Goal: Task Accomplishment & Management: Manage account settings

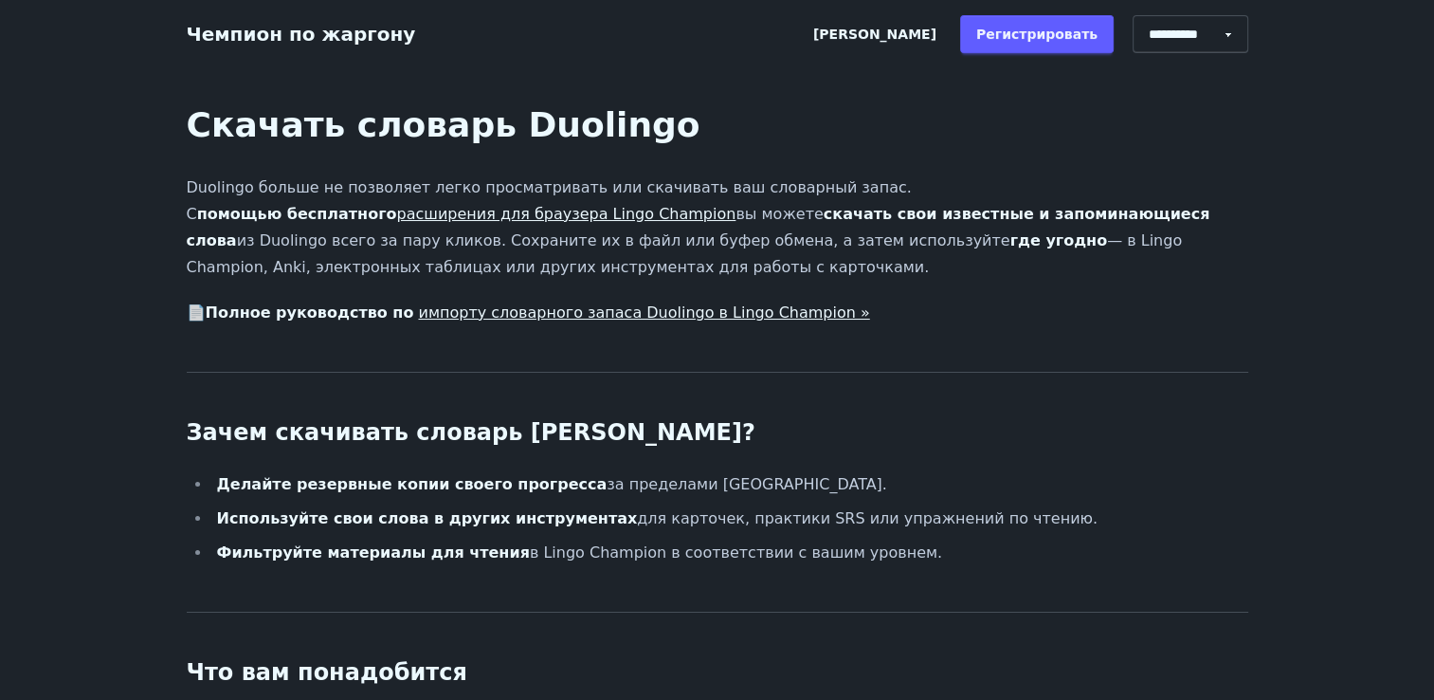
click at [504, 222] on link "расширения для браузера Lingo Champion" at bounding box center [565, 214] width 339 height 18
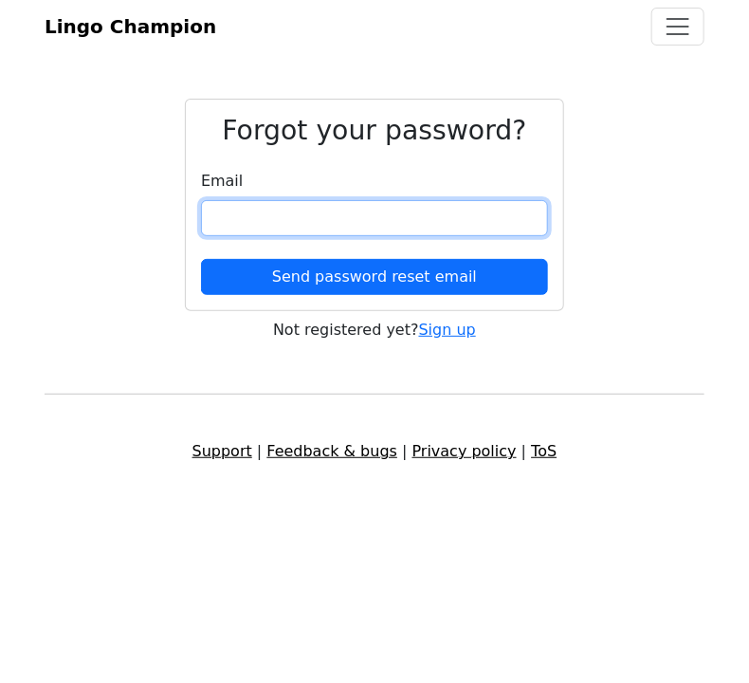
click at [244, 218] on input "email" at bounding box center [374, 218] width 347 height 36
paste input "**********"
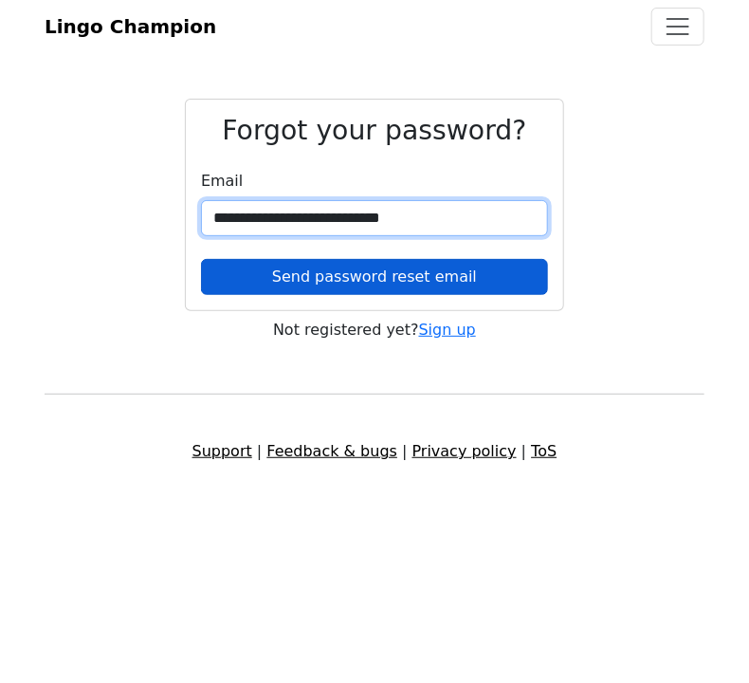
type input "**********"
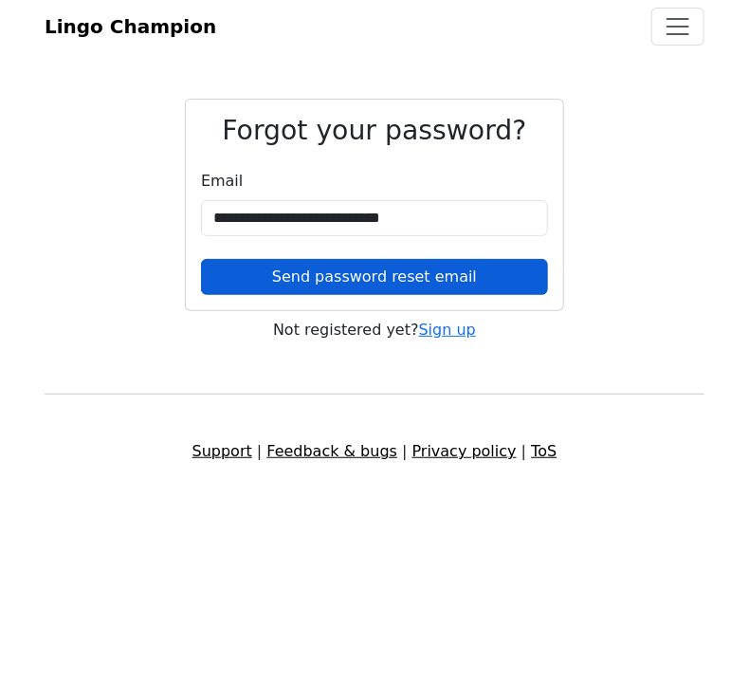
click at [258, 283] on button "Send password reset email" at bounding box center [374, 277] width 347 height 36
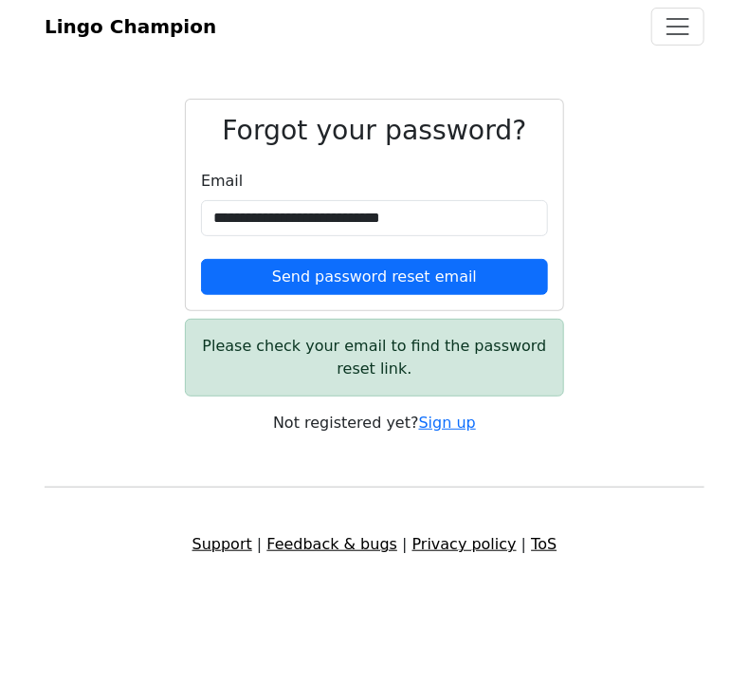
click at [93, 143] on div "**********" at bounding box center [374, 267] width 683 height 336
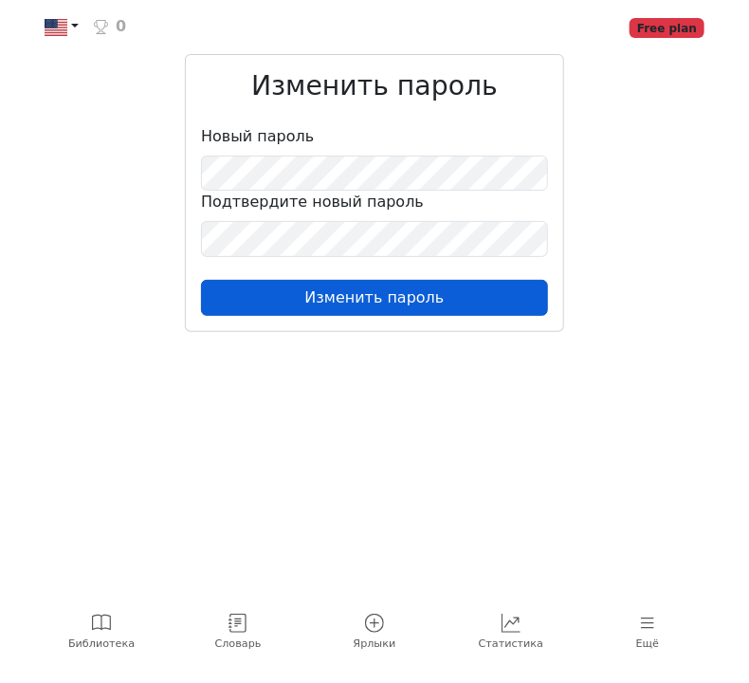
click at [350, 301] on button "Изменить пароль" at bounding box center [374, 298] width 347 height 36
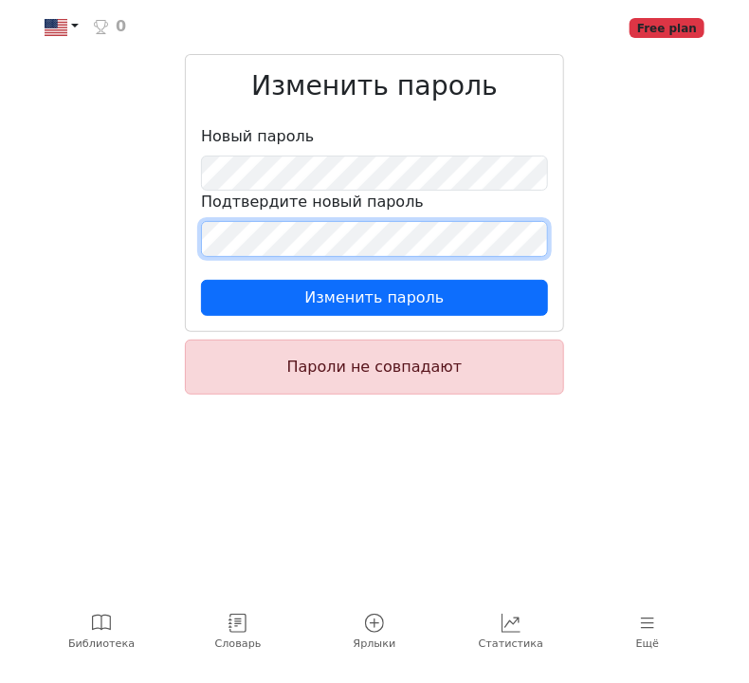
click at [160, 242] on div "Изменить пароль Новый пароль Подтвердите новый пароль Изменить пароль Пароли не…" at bounding box center [374, 231] width 683 height 355
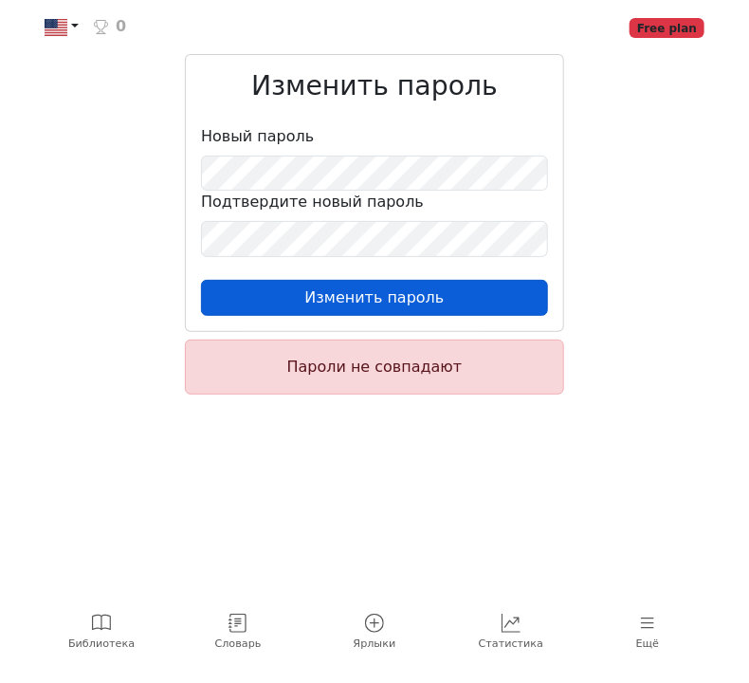
click at [333, 301] on button "Изменить пароль" at bounding box center [374, 298] width 347 height 36
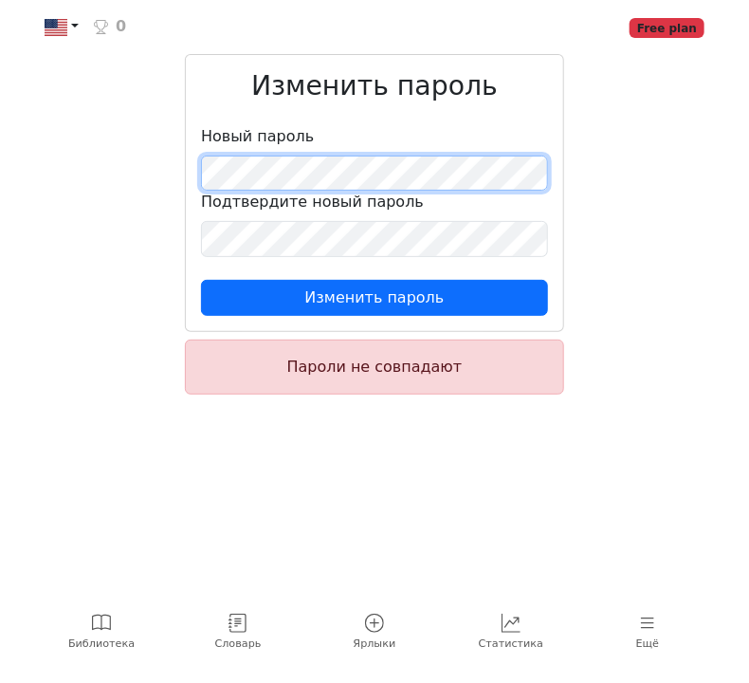
click at [167, 176] on div "Изменить пароль Новый пароль Подтвердите новый пароль Изменить пароль Пароли не…" at bounding box center [374, 231] width 683 height 355
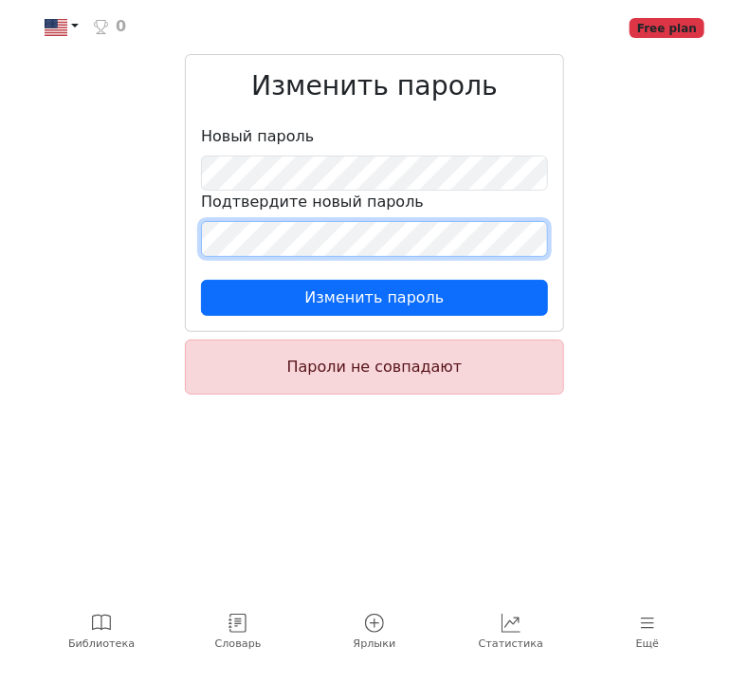
click at [144, 241] on div "Изменить пароль Новый пароль Подтвердите новый пароль Изменить пароль Пароли не…" at bounding box center [374, 231] width 683 height 355
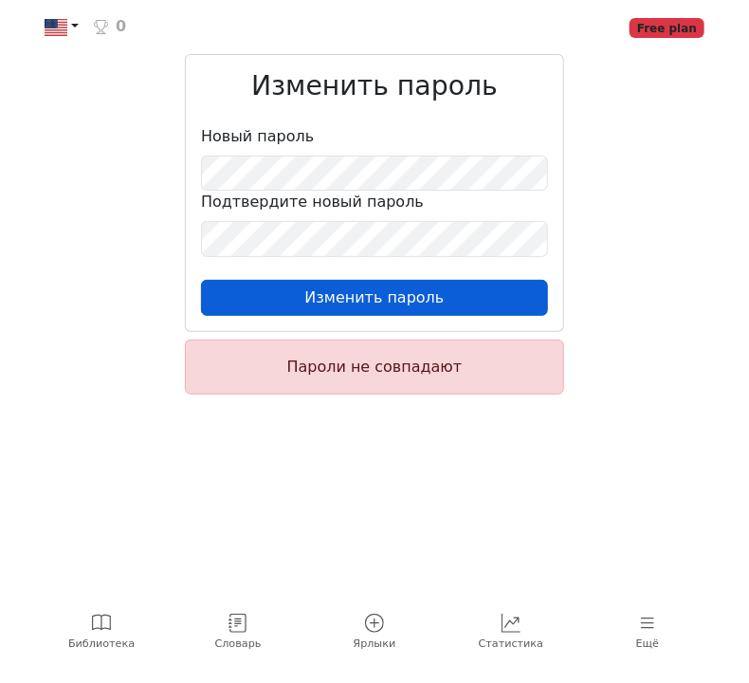
click at [231, 296] on button "Изменить пароль" at bounding box center [374, 298] width 347 height 36
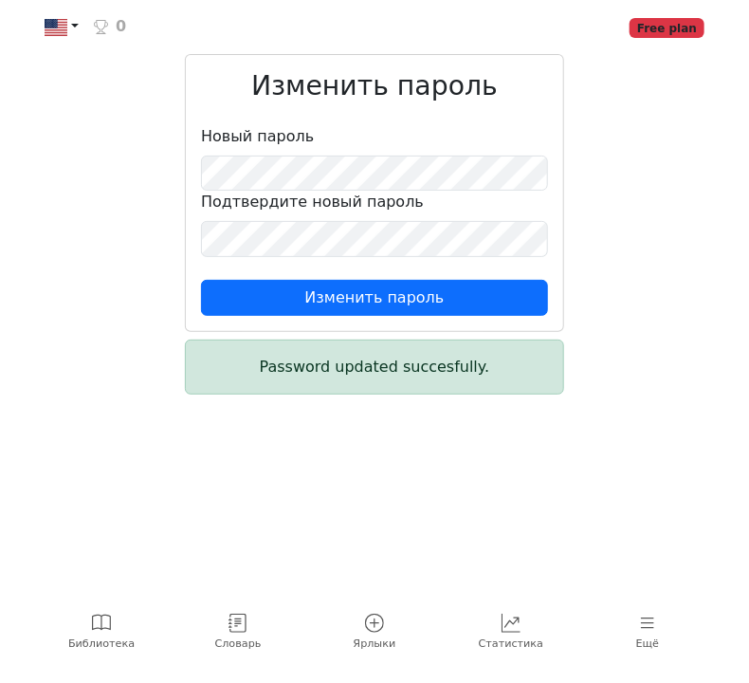
click at [73, 26] on link at bounding box center [62, 27] width 34 height 24
click at [84, 308] on div "Изменить пароль Новый пароль Подтвердите новый пароль Изменить пароль Password …" at bounding box center [374, 231] width 683 height 355
click at [246, 639] on span "Словарь" at bounding box center [238, 644] width 46 height 16
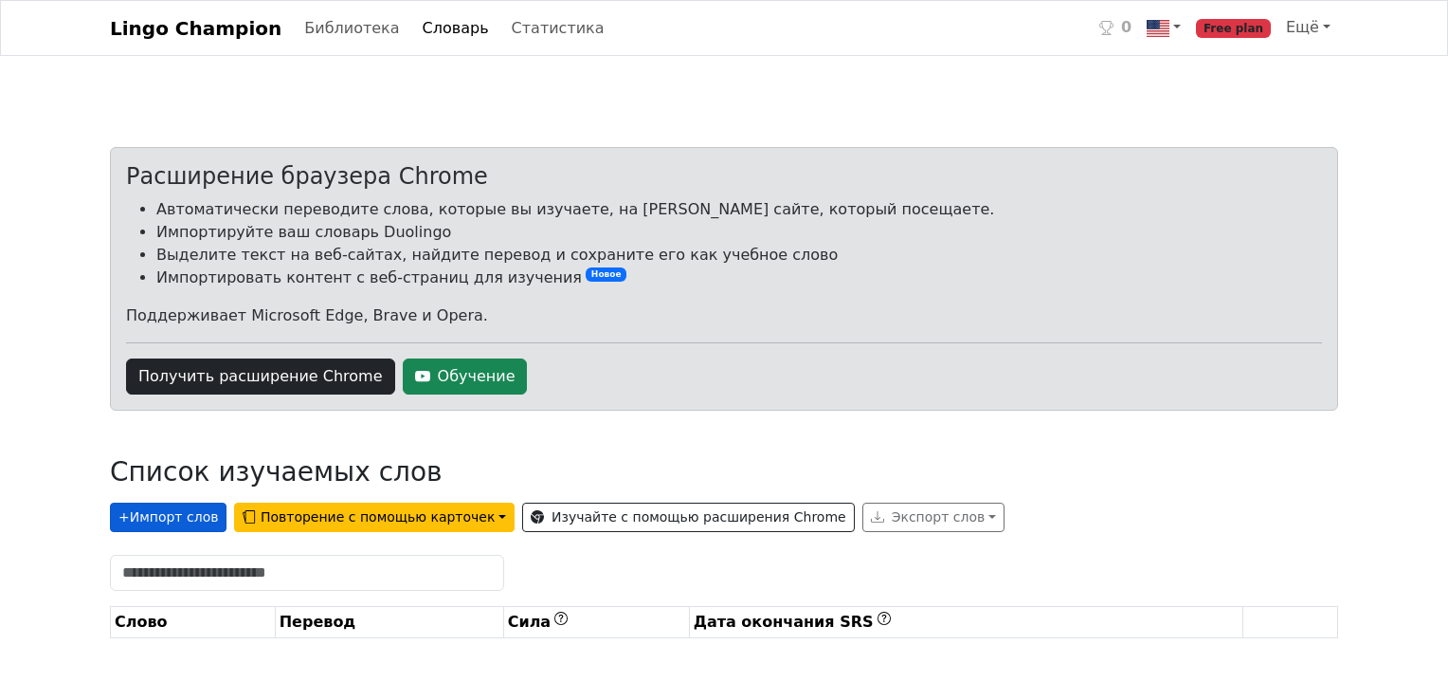
click at [186, 519] on button "+ Импорт слов" at bounding box center [168, 516] width 117 height 29
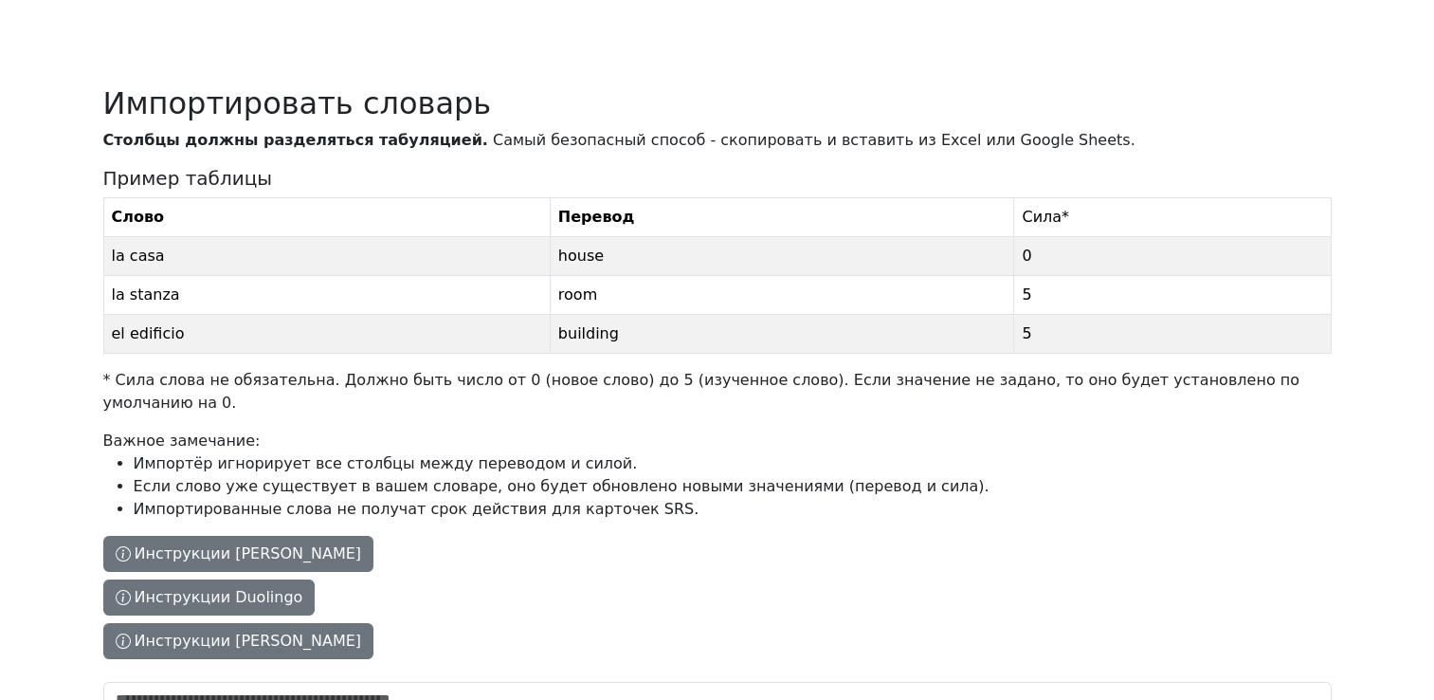
scroll to position [273, 0]
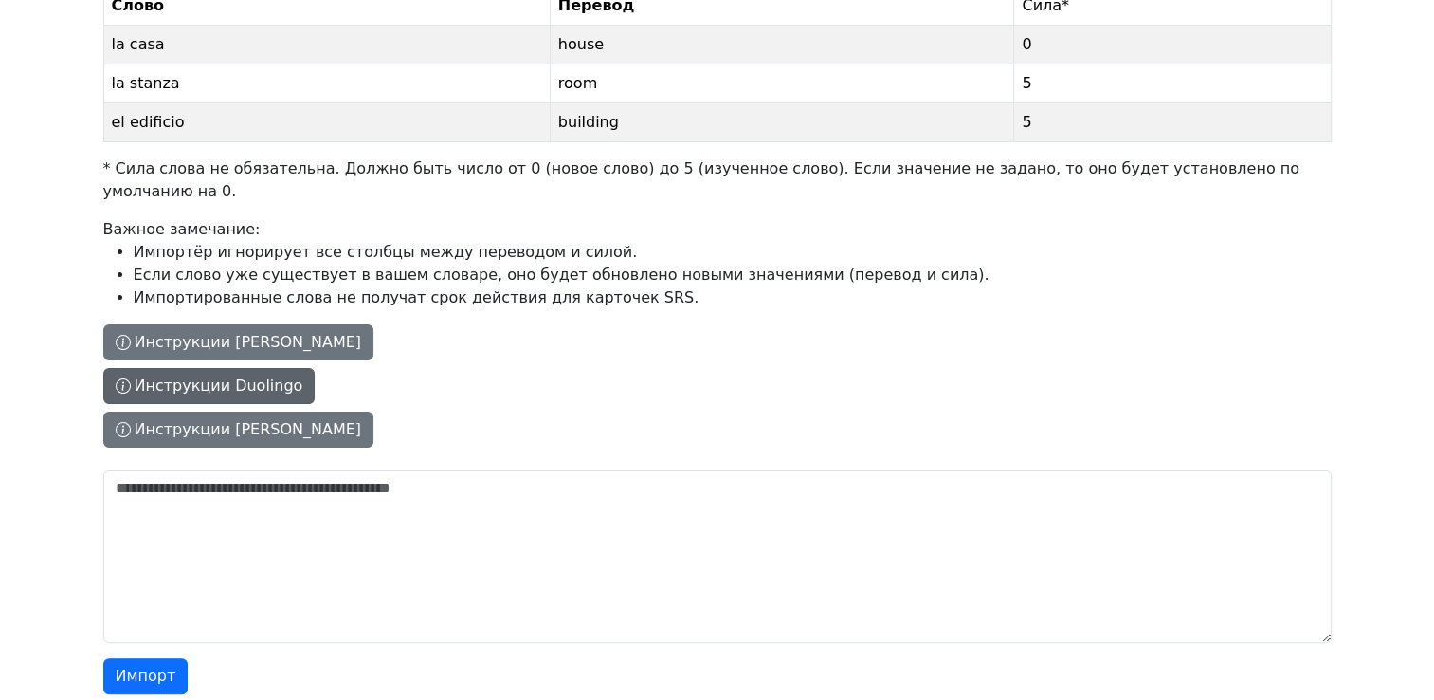
click at [196, 369] on button "Инструкции Duolingo" at bounding box center [209, 386] width 212 height 36
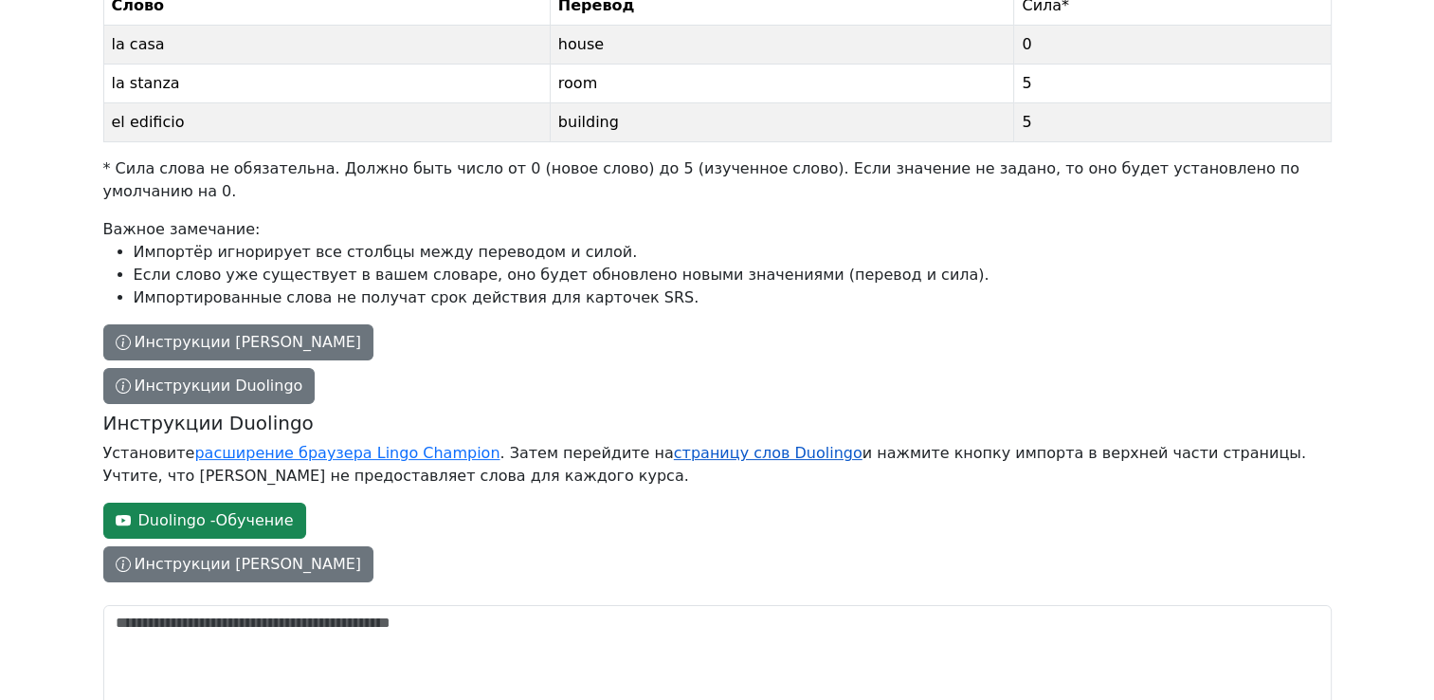
click at [724, 444] on link "страницу слов Duolingo" at bounding box center [768, 453] width 189 height 18
click at [735, 444] on link "страницу слов Duolingo" at bounding box center [768, 453] width 189 height 18
click at [674, 444] on link "страницу слов Duolingo" at bounding box center [768, 453] width 189 height 18
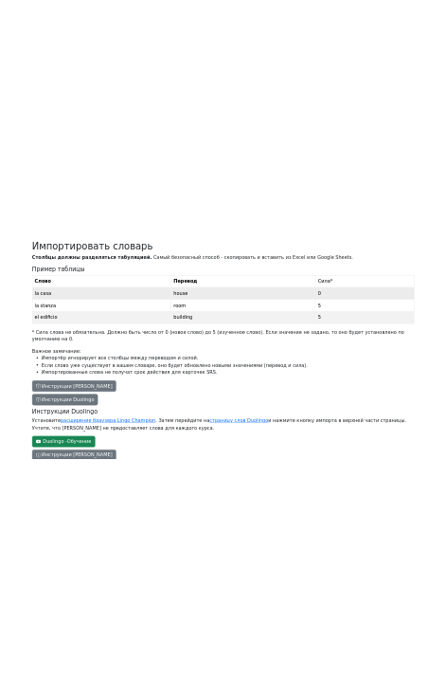
scroll to position [0, 0]
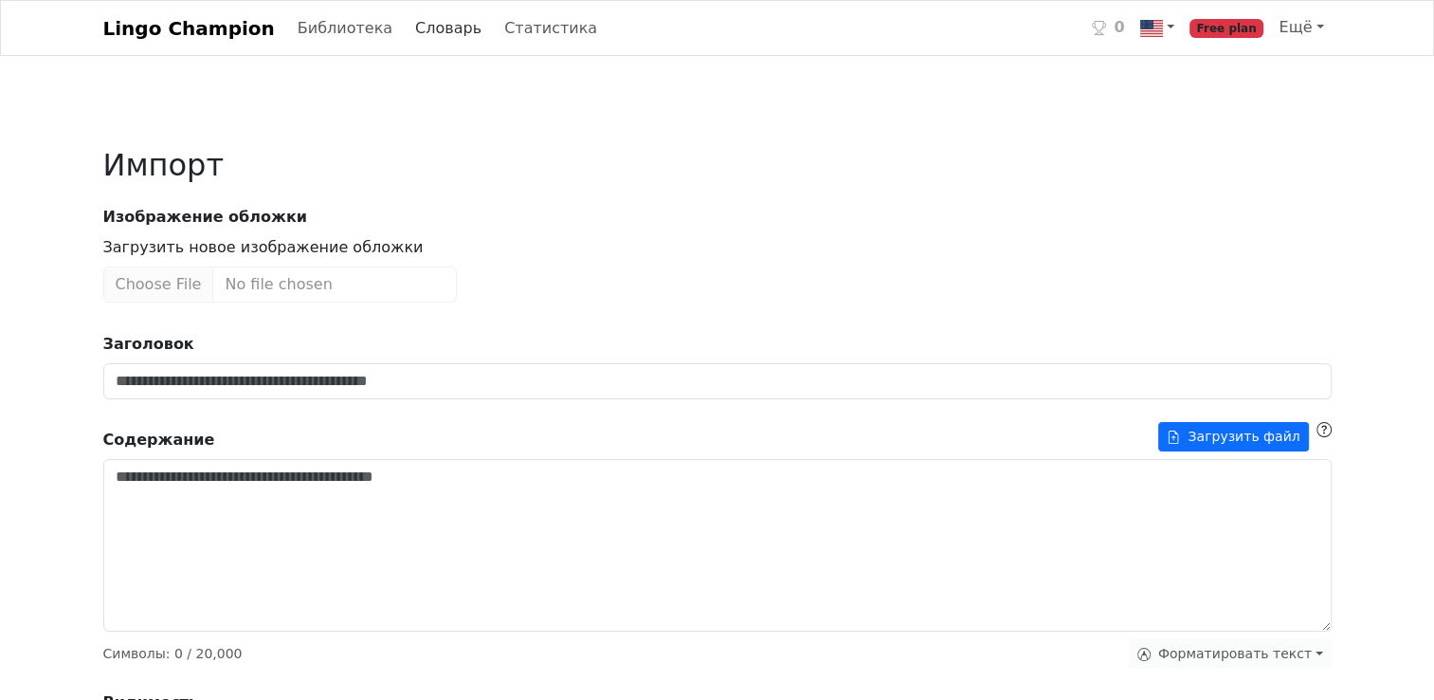
click at [415, 32] on link "Словарь" at bounding box center [449, 28] width 82 height 38
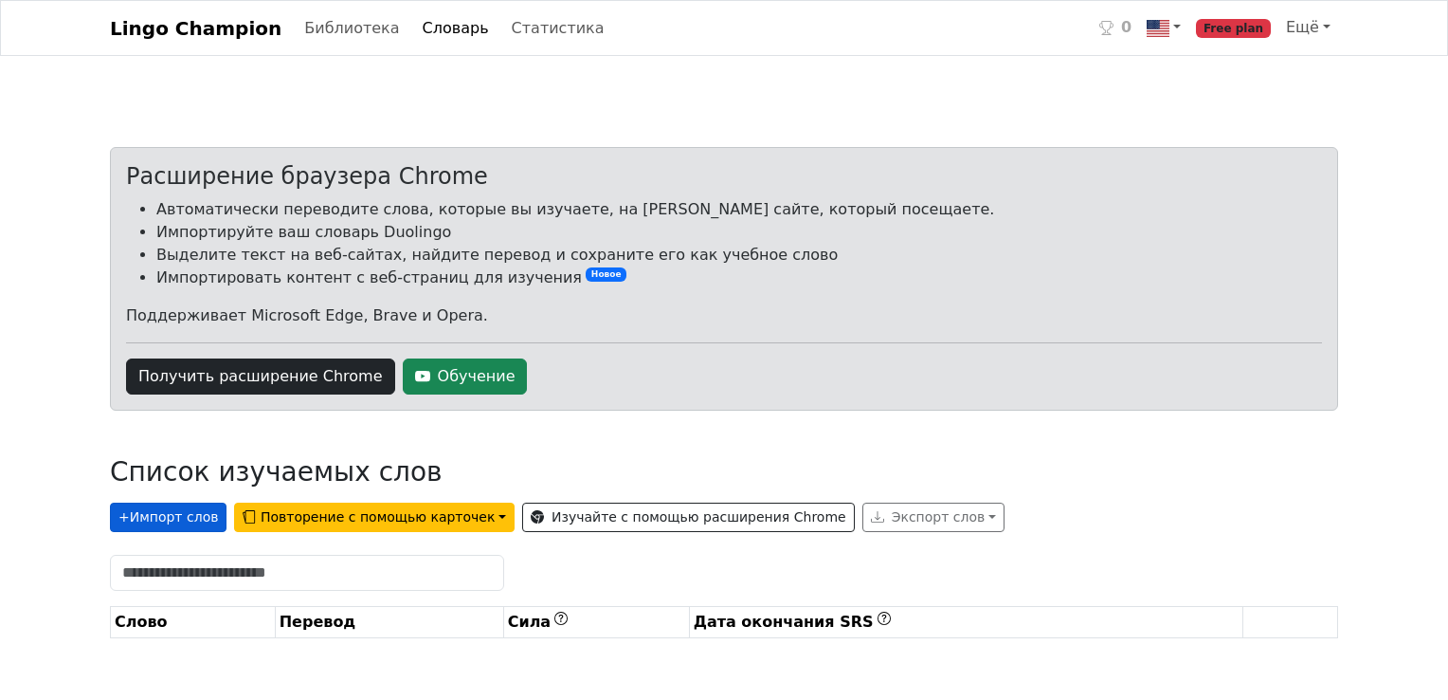
click at [167, 525] on button "+ Импорт слов" at bounding box center [168, 516] width 117 height 29
